Goal: Information Seeking & Learning: Learn about a topic

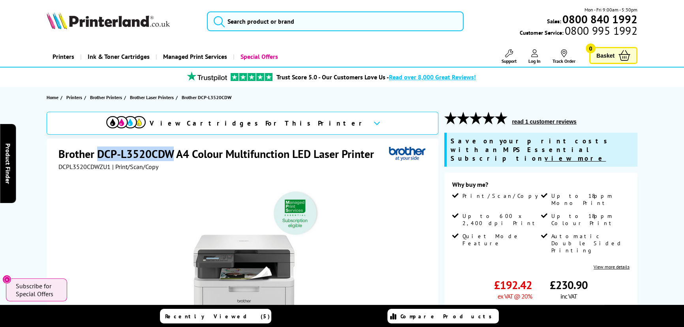
drag, startPoint x: 173, startPoint y: 155, endPoint x: 98, endPoint y: 150, distance: 75.6
click at [98, 150] on h1 "Brother DCP-L3520CDW A4 Colour Multifunction LED Laser Printer" at bounding box center [220, 154] width 324 height 15
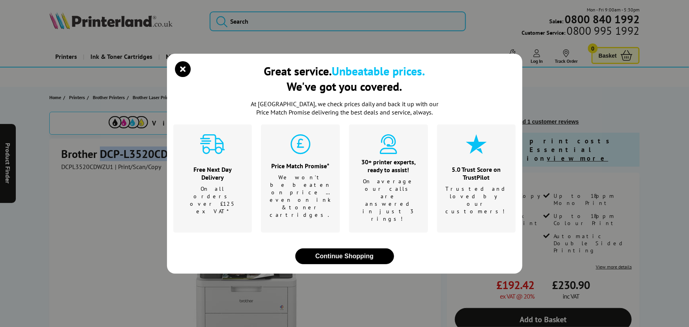
copy h1 "DCP-L3520CDW"
click at [182, 77] on icon "close modal" at bounding box center [183, 69] width 16 height 16
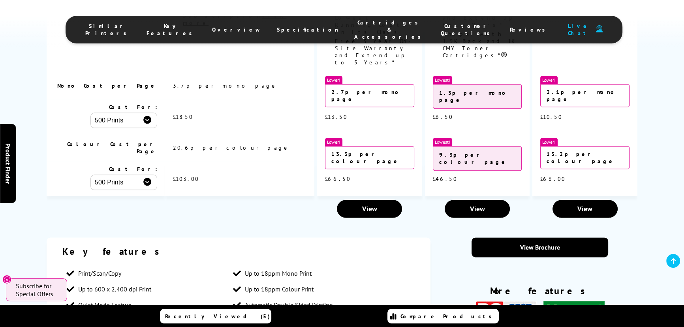
scroll to position [1257, 0]
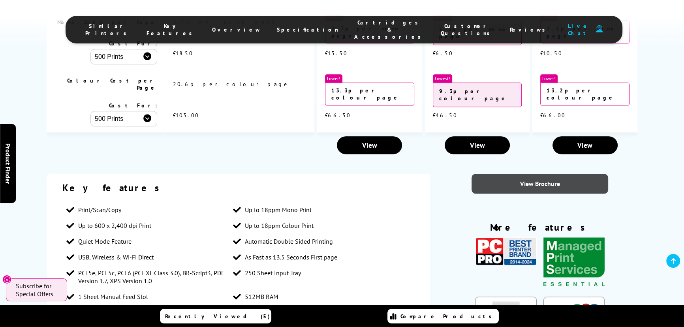
click at [531, 174] on link "View Brochure" at bounding box center [540, 184] width 137 height 20
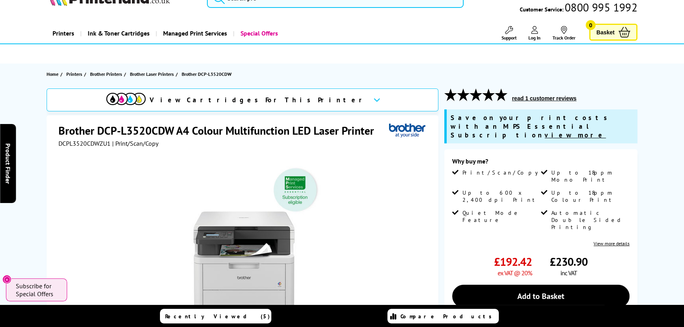
scroll to position [0, 0]
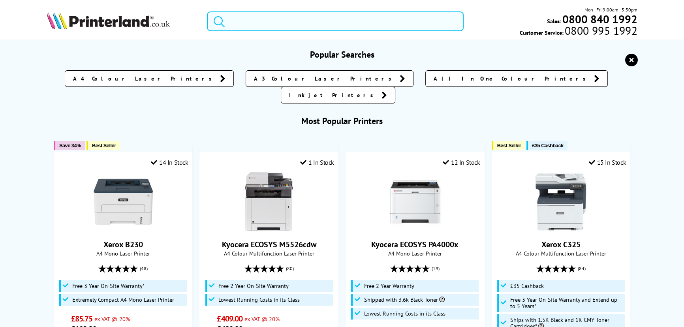
click at [241, 21] on input "search" at bounding box center [335, 21] width 257 height 20
paste input "Oki MC853dn"
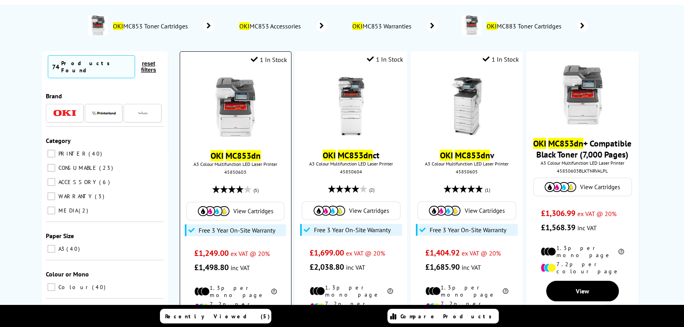
scroll to position [36, 0]
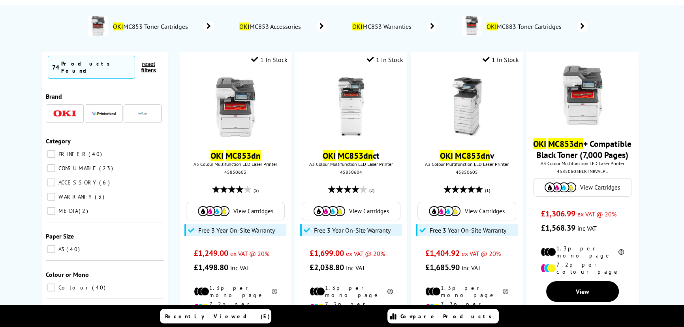
type input "Oki MC853dn"
